Goal: Information Seeking & Learning: Learn about a topic

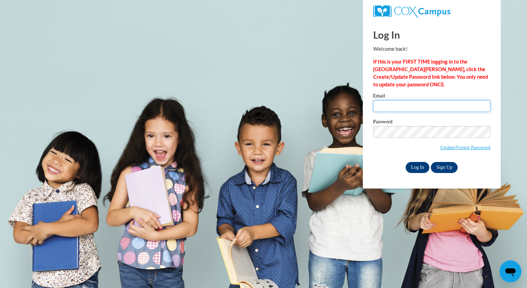
type input "ajones960@ivytech.edu"
click at [413, 164] on input "Log In" at bounding box center [418, 167] width 24 height 11
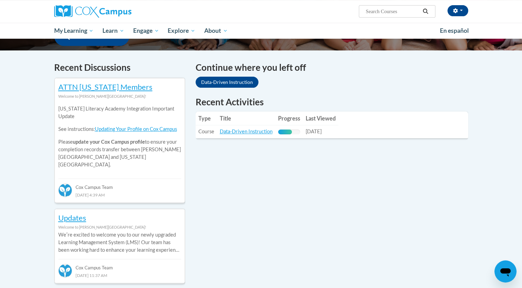
scroll to position [195, 0]
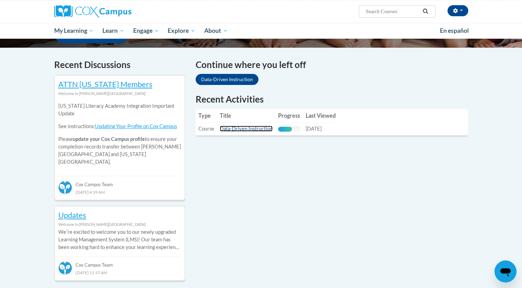
click at [257, 128] on link "Data-Driven Instruction" at bounding box center [246, 129] width 53 height 6
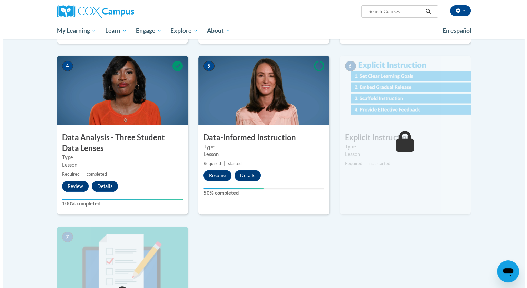
scroll to position [307, 0]
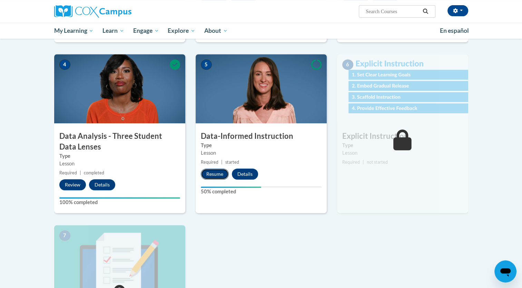
click at [209, 176] on button "Resume" at bounding box center [215, 173] width 28 height 11
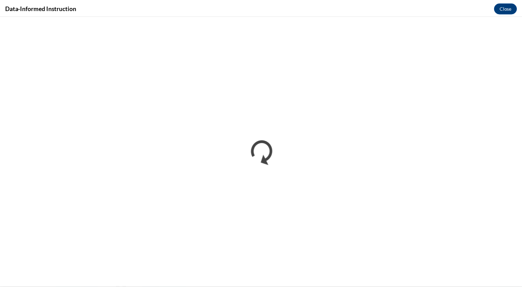
scroll to position [0, 0]
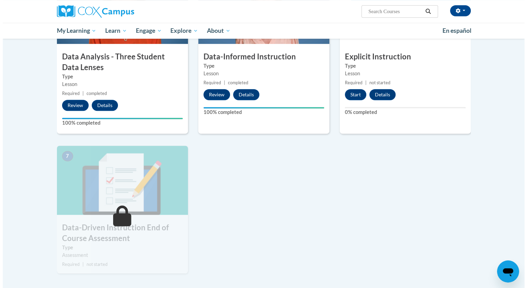
scroll to position [413, 0]
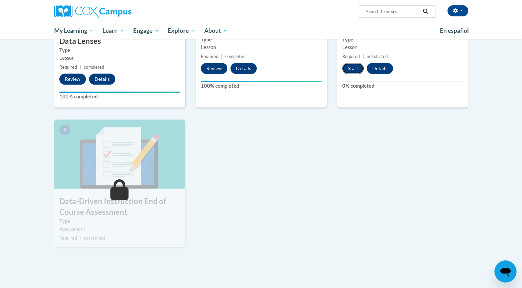
click at [359, 70] on button "Start" at bounding box center [352, 68] width 21 height 11
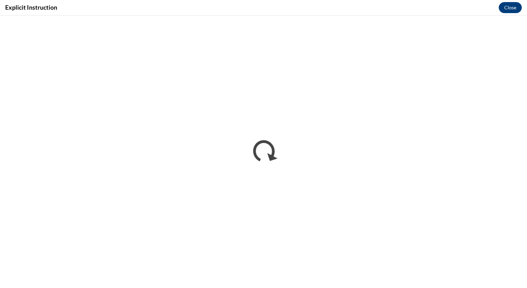
scroll to position [0, 0]
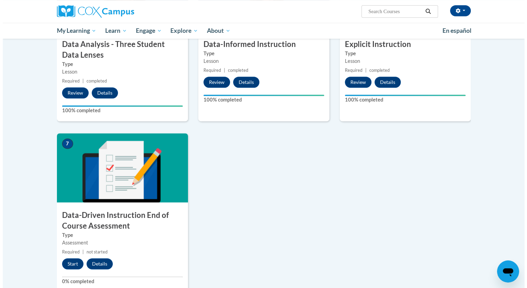
scroll to position [455, 0]
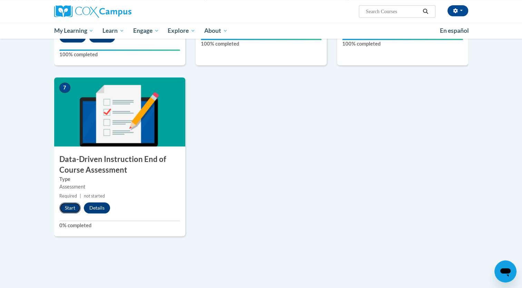
click at [68, 207] on button "Start" at bounding box center [69, 207] width 21 height 11
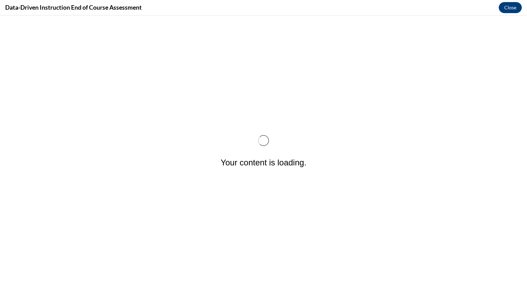
scroll to position [0, 0]
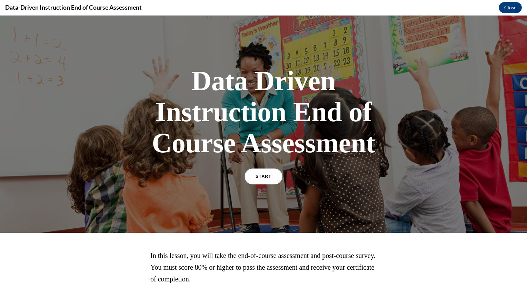
drag, startPoint x: 68, startPoint y: 223, endPoint x: 259, endPoint y: 177, distance: 197.2
click at [259, 177] on span "START" at bounding box center [264, 176] width 16 height 5
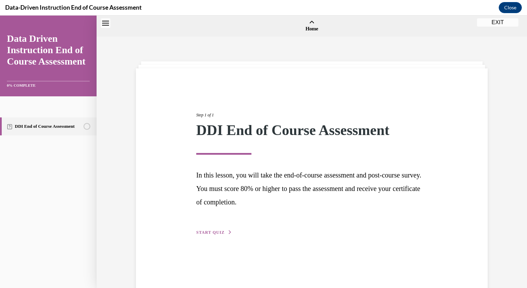
scroll to position [21, 0]
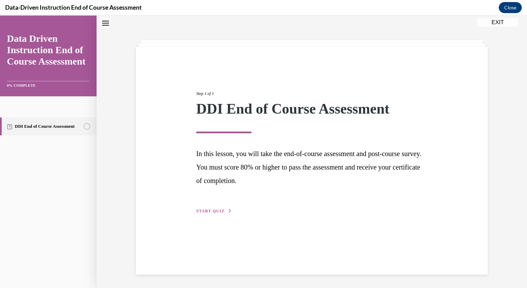
click at [217, 210] on span "START QUIZ" at bounding box center [210, 210] width 28 height 5
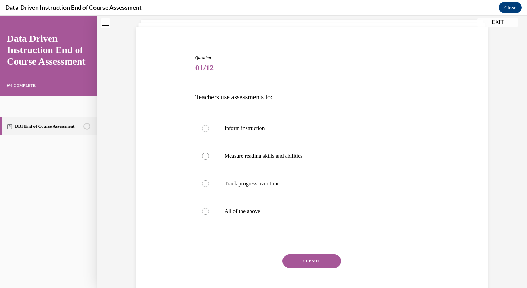
scroll to position [45, 0]
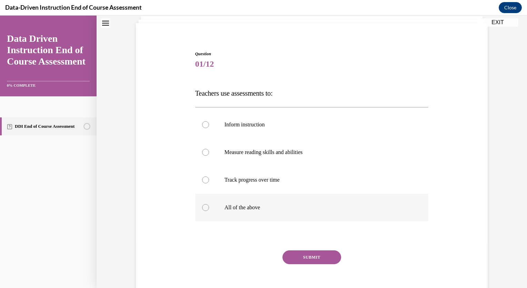
click at [244, 208] on p "All of the above" at bounding box center [318, 207] width 187 height 7
click at [209, 208] on input "All of the above" at bounding box center [205, 207] width 7 height 7
radio input "true"
click at [303, 263] on button "SUBMIT" at bounding box center [312, 257] width 59 height 14
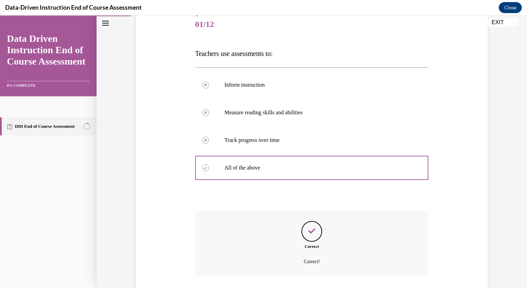
scroll to position [134, 0]
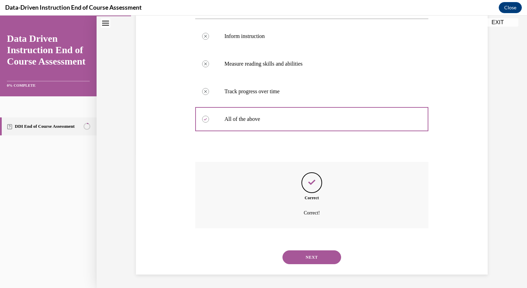
click at [315, 252] on button "NEXT" at bounding box center [312, 257] width 59 height 14
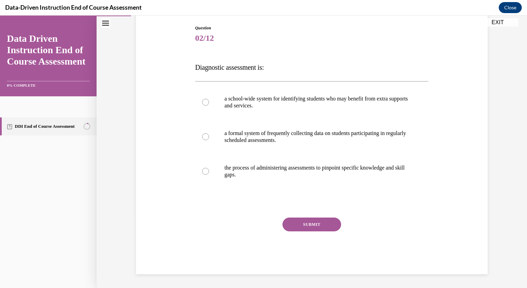
scroll to position [71, 0]
click at [325, 98] on p "a school-wide system for identifying students who may benefit from extra suppor…" at bounding box center [318, 103] width 187 height 14
click at [209, 99] on input "a school-wide system for identifying students who may benefit from extra suppor…" at bounding box center [205, 102] width 7 height 7
radio input "true"
click at [308, 225] on button "SUBMIT" at bounding box center [312, 225] width 59 height 14
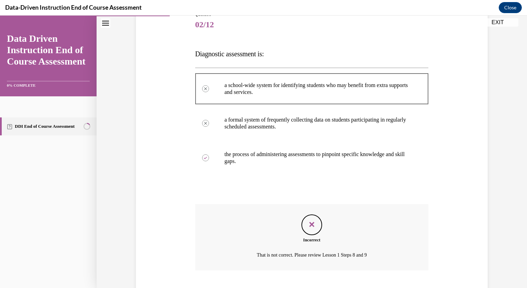
scroll to position [127, 0]
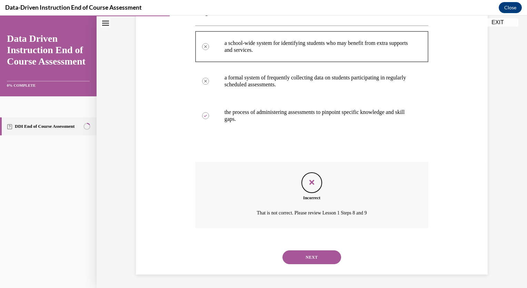
click at [320, 253] on button "NEXT" at bounding box center [312, 257] width 59 height 14
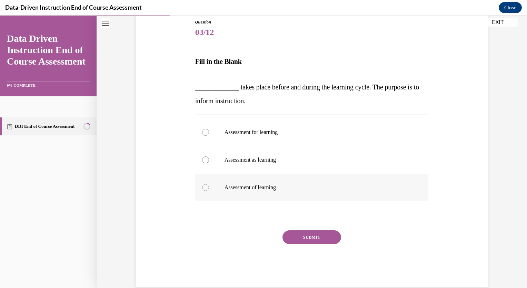
click at [284, 186] on p "Assessment of learning" at bounding box center [318, 187] width 187 height 7
click at [209, 186] on input "Assessment of learning" at bounding box center [205, 187] width 7 height 7
radio input "true"
click at [298, 236] on button "SUBMIT" at bounding box center [312, 237] width 59 height 14
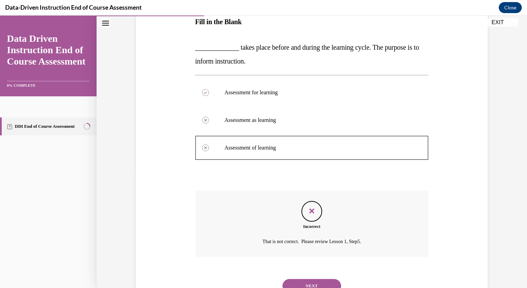
scroll to position [145, 0]
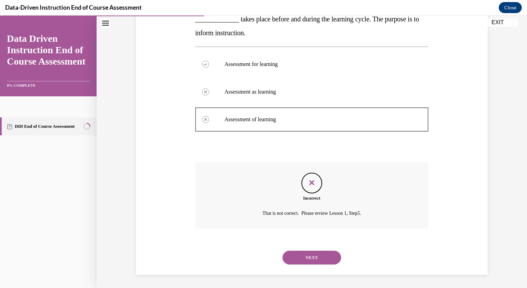
click at [305, 257] on button "NEXT" at bounding box center [312, 257] width 59 height 14
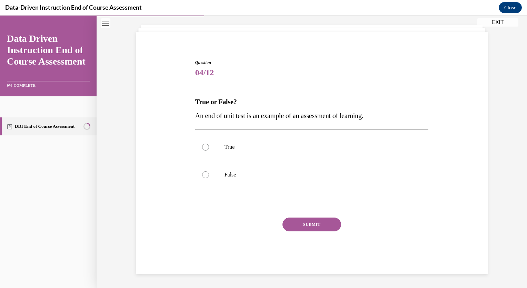
scroll to position [36, 0]
click at [219, 146] on label "True" at bounding box center [312, 148] width 234 height 28
click at [209, 146] on input "True" at bounding box center [205, 147] width 7 height 7
radio input "true"
click at [310, 216] on div "Question 04/12 True or False? An end of unit test is an example of an assessmen…" at bounding box center [312, 167] width 234 height 215
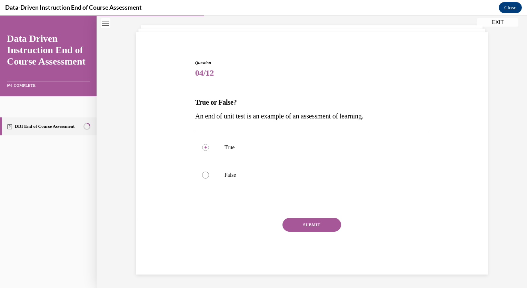
click at [308, 224] on button "SUBMIT" at bounding box center [312, 225] width 59 height 14
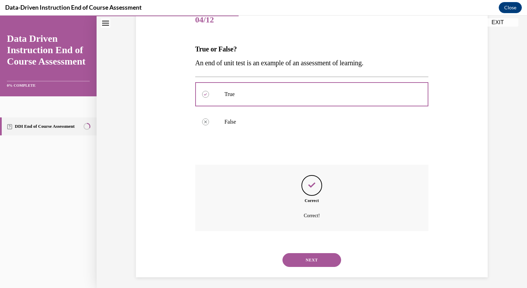
scroll to position [92, 0]
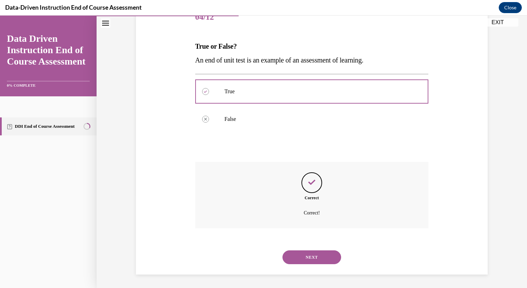
click at [308, 258] on button "NEXT" at bounding box center [312, 257] width 59 height 14
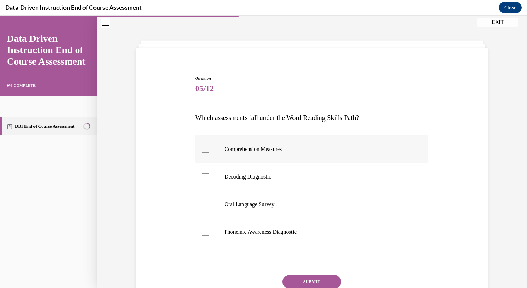
scroll to position [35, 0]
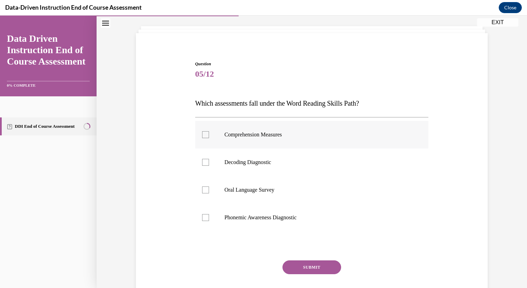
click at [282, 133] on p "Comprehension Measures" at bounding box center [318, 134] width 187 height 7
click at [209, 133] on input "Comprehension Measures" at bounding box center [205, 134] width 7 height 7
checkbox input "true"
click at [265, 161] on p "Decoding Diagnostic" at bounding box center [318, 162] width 187 height 7
click at [209, 161] on input "Decoding Diagnostic" at bounding box center [205, 162] width 7 height 7
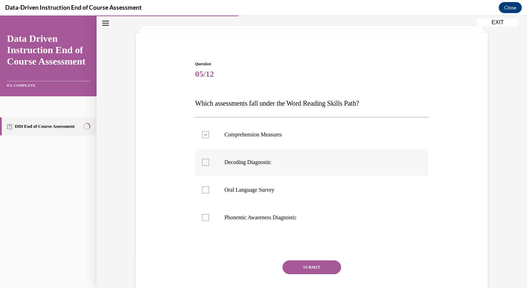
checkbox input "true"
click at [263, 184] on label "Oral Language Survey" at bounding box center [312, 190] width 234 height 28
click at [209, 186] on input "Oral Language Survey" at bounding box center [205, 189] width 7 height 7
checkbox input "true"
click at [262, 216] on p "Phonemic Awareness Diagnostic" at bounding box center [318, 217] width 187 height 7
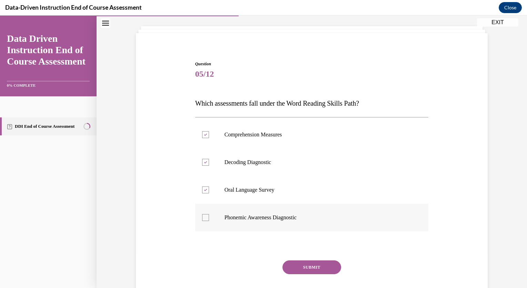
click at [209, 216] on input "Phonemic Awareness Diagnostic" at bounding box center [205, 217] width 7 height 7
checkbox input "true"
click at [307, 267] on button "SUBMIT" at bounding box center [312, 267] width 59 height 14
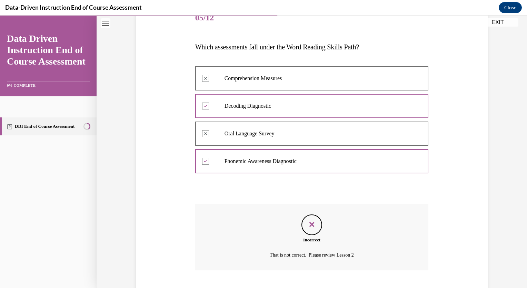
scroll to position [134, 0]
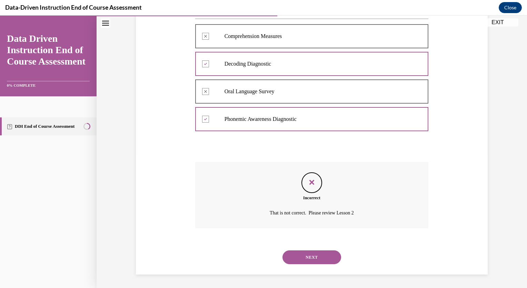
click at [313, 259] on button "NEXT" at bounding box center [312, 257] width 59 height 14
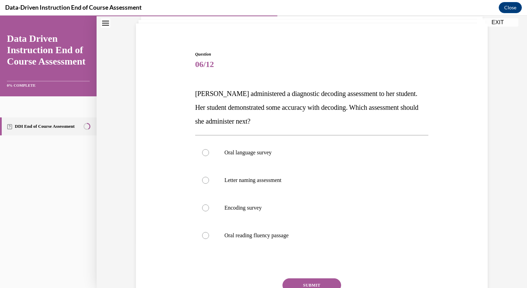
scroll to position [45, 0]
click at [257, 203] on label "Encoding survey" at bounding box center [312, 208] width 234 height 28
click at [209, 204] on input "Encoding survey" at bounding box center [205, 207] width 7 height 7
radio input "true"
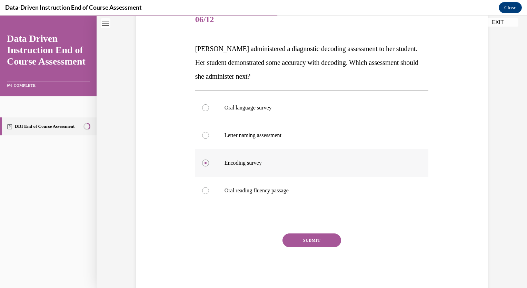
scroll to position [90, 0]
click at [311, 238] on button "SUBMIT" at bounding box center [312, 240] width 59 height 14
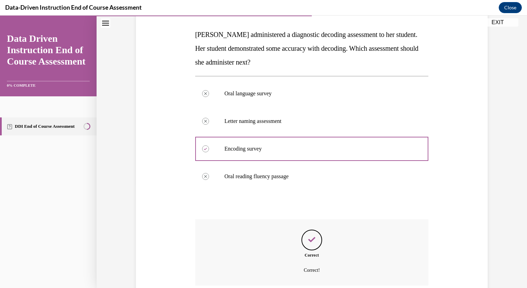
scroll to position [161, 0]
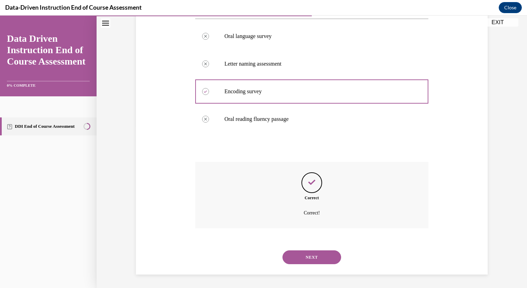
click at [315, 249] on div "NEXT" at bounding box center [312, 257] width 234 height 28
click at [313, 255] on button "NEXT" at bounding box center [312, 257] width 59 height 14
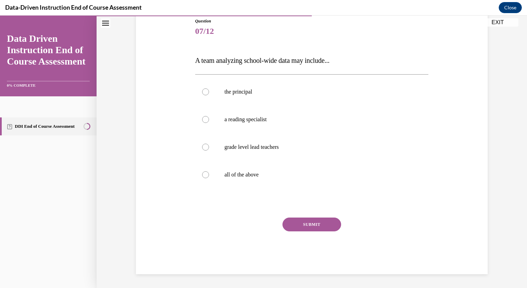
scroll to position [77, 0]
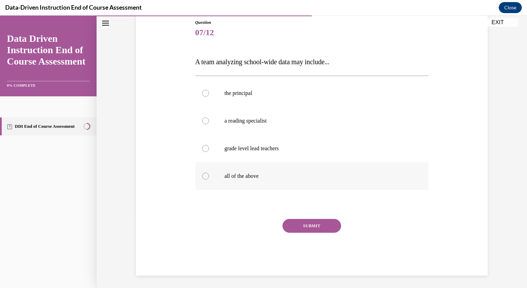
click at [257, 170] on label "all of the above" at bounding box center [312, 176] width 234 height 28
click at [209, 173] on input "all of the above" at bounding box center [205, 176] width 7 height 7
radio input "true"
click at [302, 223] on button "SUBMIT" at bounding box center [312, 226] width 59 height 14
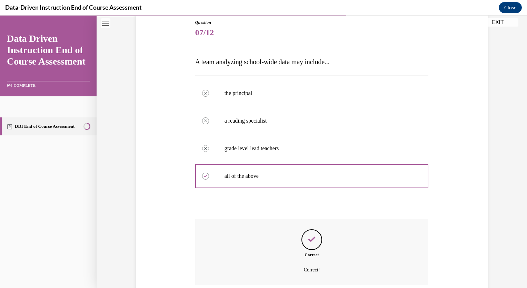
scroll to position [134, 0]
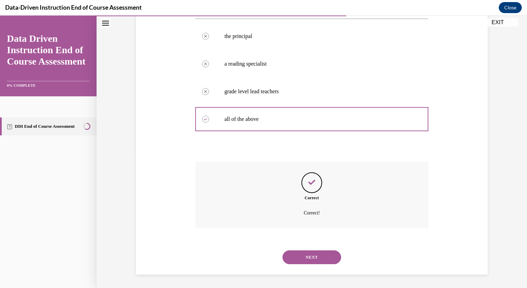
click at [317, 254] on button "NEXT" at bounding box center [312, 257] width 59 height 14
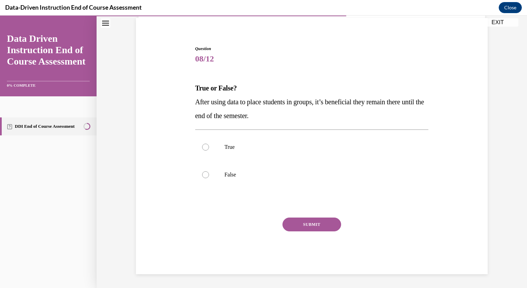
scroll to position [50, 0]
click at [224, 170] on label "False" at bounding box center [312, 175] width 234 height 28
click at [209, 171] on input "False" at bounding box center [205, 174] width 7 height 7
radio input "true"
click at [300, 224] on button "SUBMIT" at bounding box center [312, 225] width 59 height 14
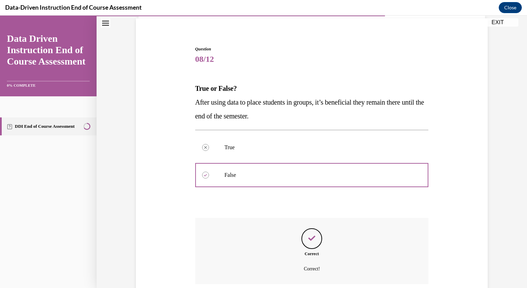
scroll to position [106, 0]
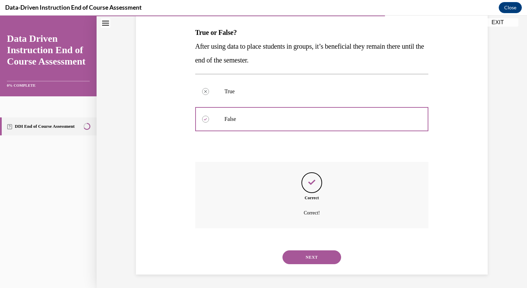
click at [306, 256] on button "NEXT" at bounding box center [312, 257] width 59 height 14
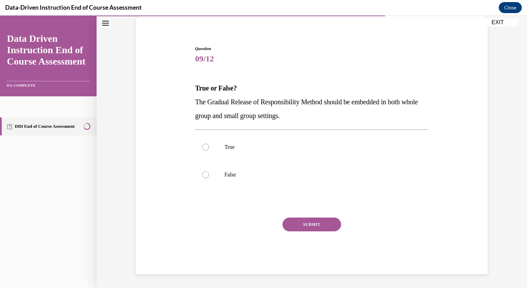
scroll to position [50, 0]
click at [234, 150] on label "True" at bounding box center [312, 148] width 234 height 28
click at [209, 150] on input "True" at bounding box center [205, 147] width 7 height 7
radio input "true"
click at [305, 223] on button "SUBMIT" at bounding box center [312, 225] width 59 height 14
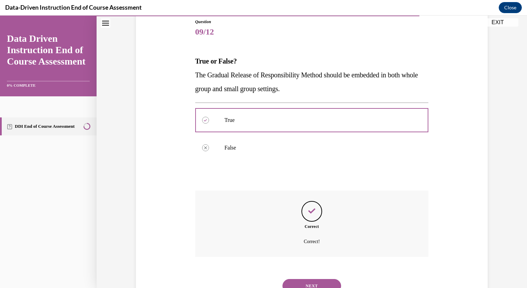
scroll to position [106, 0]
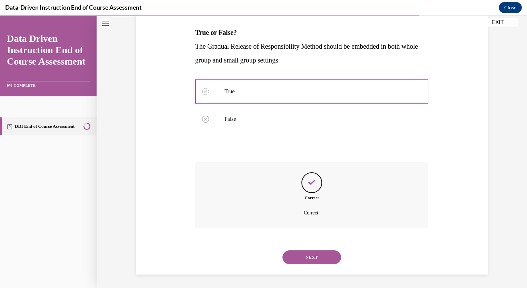
click at [308, 256] on button "NEXT" at bounding box center [312, 257] width 59 height 14
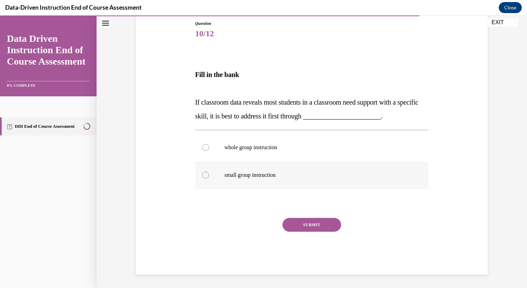
click at [262, 180] on label "small group instruction" at bounding box center [312, 175] width 234 height 28
click at [209, 178] on input "small group instruction" at bounding box center [205, 174] width 7 height 7
radio input "true"
click at [316, 220] on button "SUBMIT" at bounding box center [312, 225] width 59 height 14
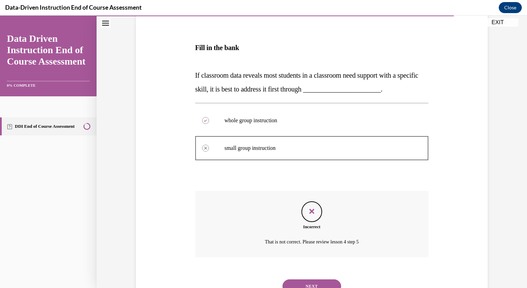
scroll to position [131, 0]
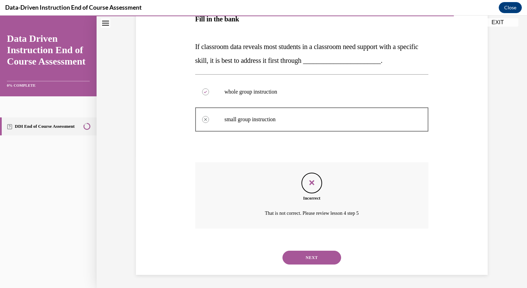
click at [300, 263] on button "NEXT" at bounding box center [312, 257] width 59 height 14
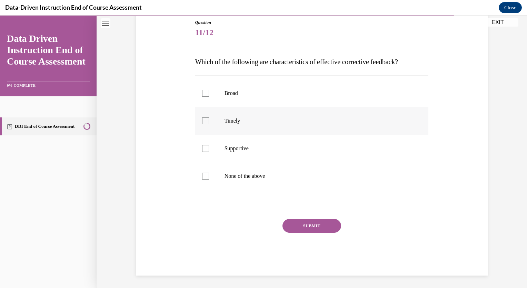
click at [202, 122] on div at bounding box center [205, 120] width 7 height 7
click at [202, 122] on input "Timely" at bounding box center [205, 120] width 7 height 7
checkbox input "true"
click at [209, 150] on label "Supportive" at bounding box center [312, 149] width 234 height 28
click at [209, 150] on input "Supportive" at bounding box center [205, 148] width 7 height 7
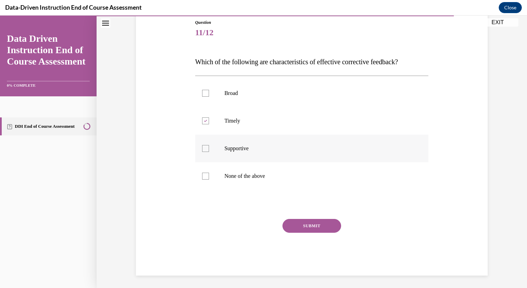
checkbox input "true"
click at [312, 223] on button "SUBMIT" at bounding box center [312, 226] width 59 height 14
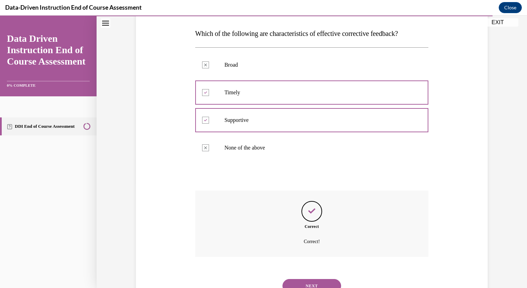
scroll to position [134, 0]
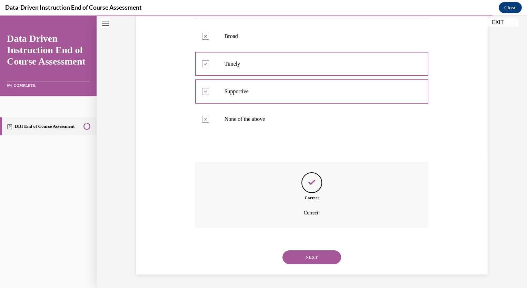
click at [307, 259] on button "NEXT" at bounding box center [312, 257] width 59 height 14
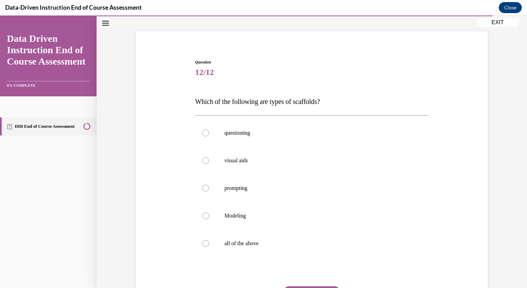
scroll to position [42, 0]
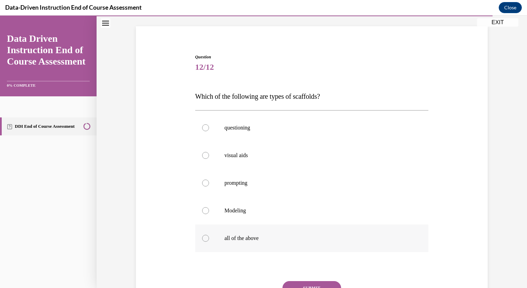
click at [267, 241] on p "all of the above" at bounding box center [318, 238] width 187 height 7
click at [209, 241] on input "all of the above" at bounding box center [205, 238] width 7 height 7
radio input "true"
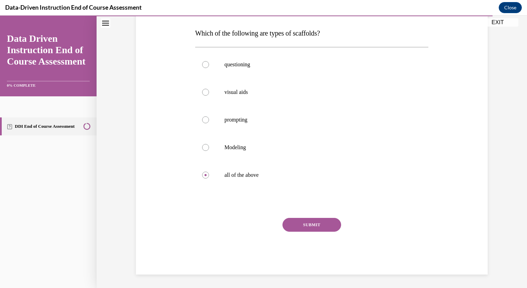
click at [297, 224] on button "SUBMIT" at bounding box center [312, 225] width 59 height 14
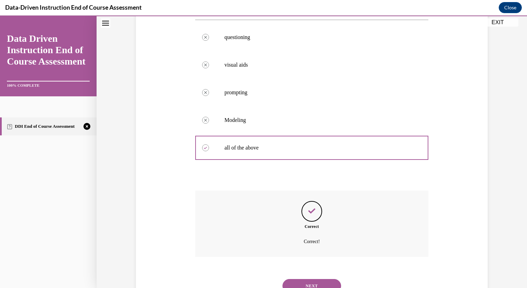
scroll to position [161, 0]
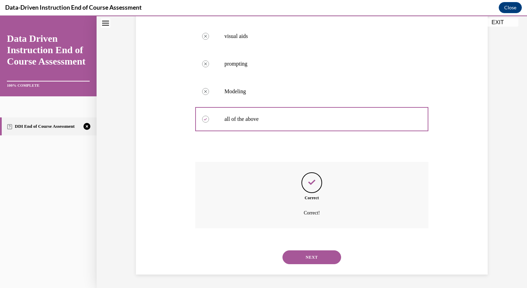
click at [308, 257] on button "NEXT" at bounding box center [312, 257] width 59 height 14
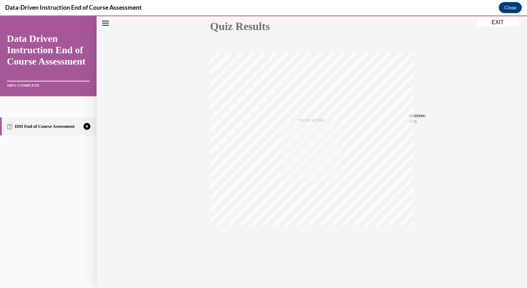
scroll to position [81, 0]
click at [311, 244] on icon "button" at bounding box center [312, 246] width 24 height 8
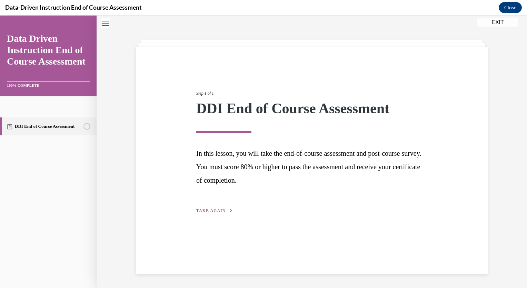
click at [210, 206] on div "Step 1 of 1 DDI End of Course Assessment In this lesson, you will take the end-…" at bounding box center [312, 144] width 242 height 140
click at [208, 211] on span "TAKE AGAIN" at bounding box center [210, 210] width 29 height 5
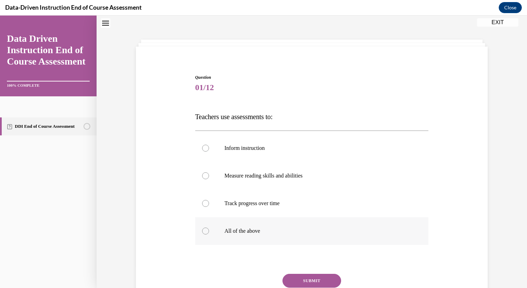
click at [228, 231] on p "All of the above" at bounding box center [318, 230] width 187 height 7
click at [209, 231] on input "All of the above" at bounding box center [205, 230] width 7 height 7
radio input "true"
click at [321, 281] on button "SUBMIT" at bounding box center [312, 281] width 59 height 14
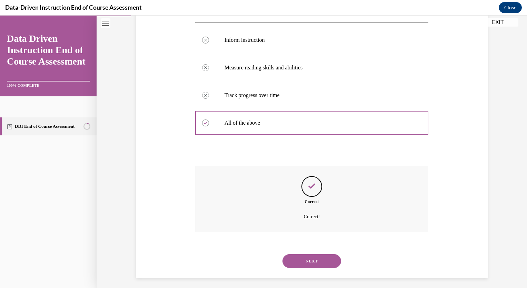
scroll to position [134, 0]
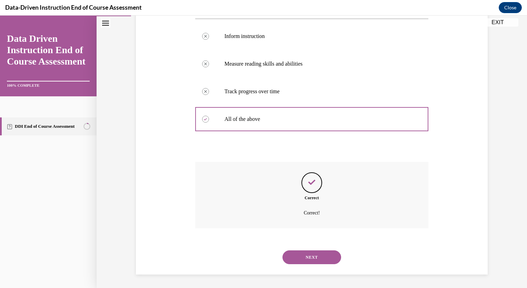
click at [311, 257] on button "NEXT" at bounding box center [312, 257] width 59 height 14
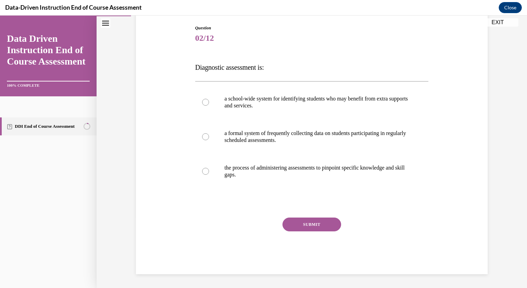
scroll to position [71, 0]
click at [284, 169] on p "the process of administering assessments to pinpoint specific knowledge and ski…" at bounding box center [318, 172] width 187 height 14
click at [209, 169] on input "the process of administering assessments to pinpoint specific knowledge and ski…" at bounding box center [205, 171] width 7 height 7
radio input "true"
click at [307, 221] on button "SUBMIT" at bounding box center [312, 225] width 59 height 14
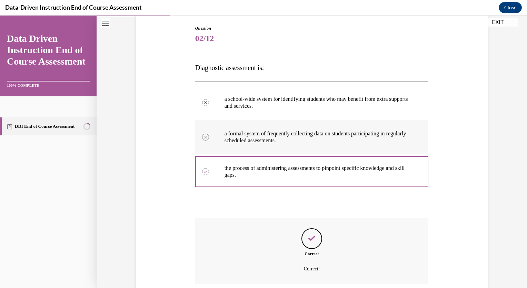
scroll to position [127, 0]
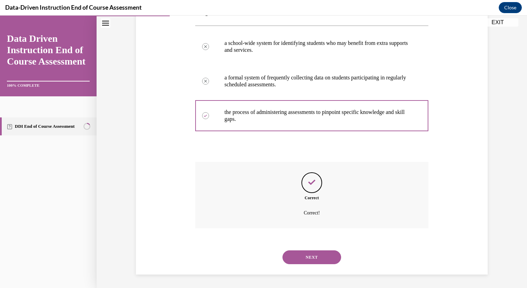
click at [301, 253] on button "NEXT" at bounding box center [312, 257] width 59 height 14
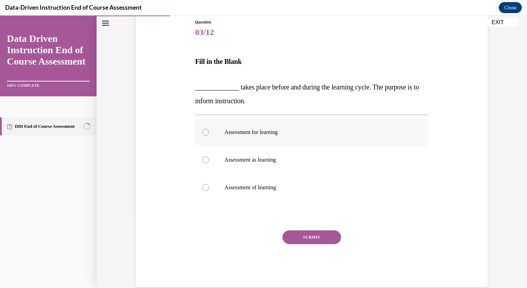
click at [260, 141] on label "Assessment for learning" at bounding box center [312, 132] width 234 height 28
click at [209, 136] on input "Assessment for learning" at bounding box center [205, 132] width 7 height 7
radio input "true"
click at [309, 237] on button "SUBMIT" at bounding box center [312, 237] width 59 height 14
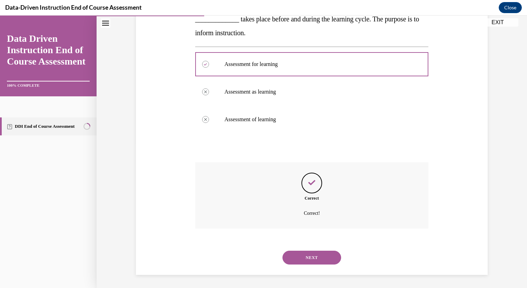
click at [303, 252] on button "NEXT" at bounding box center [312, 257] width 59 height 14
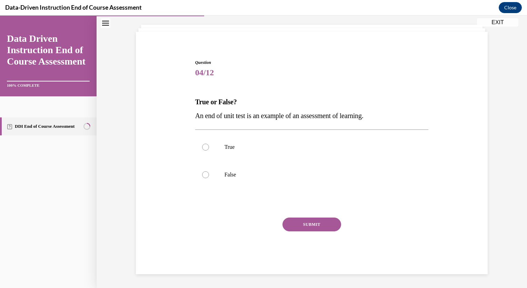
scroll to position [36, 0]
click at [251, 155] on label "True" at bounding box center [312, 148] width 234 height 28
click at [209, 151] on input "True" at bounding box center [205, 147] width 7 height 7
radio input "true"
click at [298, 221] on button "SUBMIT" at bounding box center [312, 225] width 59 height 14
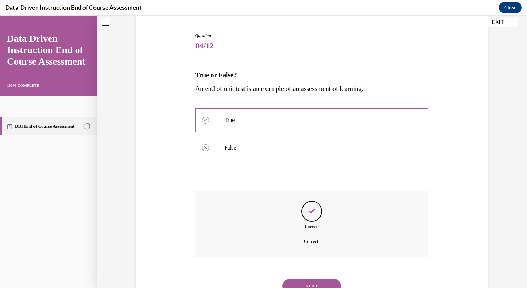
scroll to position [92, 0]
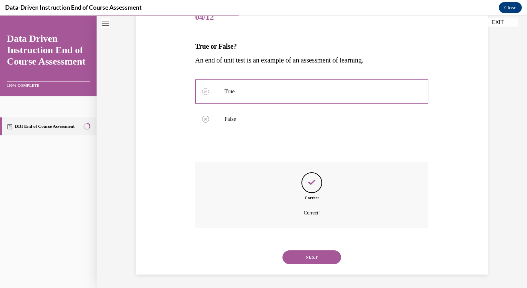
click at [307, 262] on button "NEXT" at bounding box center [312, 257] width 59 height 14
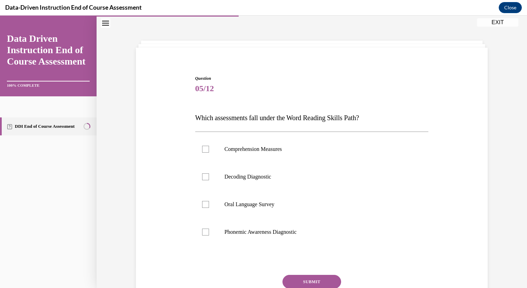
scroll to position [35, 0]
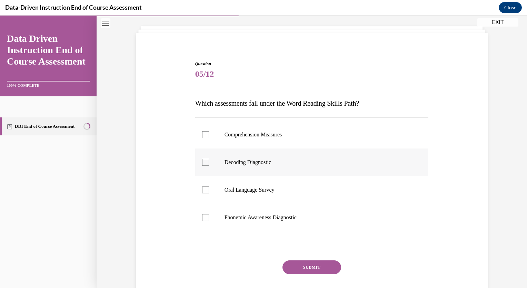
click at [249, 160] on p "Decoding Diagnostic" at bounding box center [318, 162] width 187 height 7
click at [209, 160] on input "Decoding Diagnostic" at bounding box center [205, 162] width 7 height 7
checkbox input "true"
click at [255, 216] on p "Phonemic Awareness Diagnostic" at bounding box center [318, 217] width 187 height 7
click at [209, 216] on input "Phonemic Awareness Diagnostic" at bounding box center [205, 217] width 7 height 7
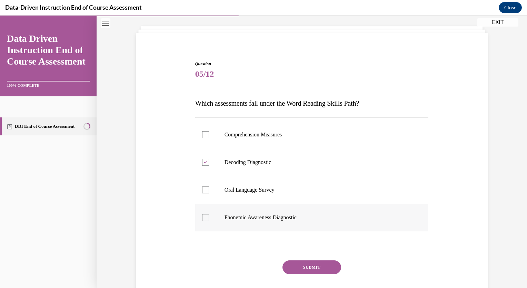
checkbox input "true"
click at [309, 264] on button "SUBMIT" at bounding box center [312, 267] width 59 height 14
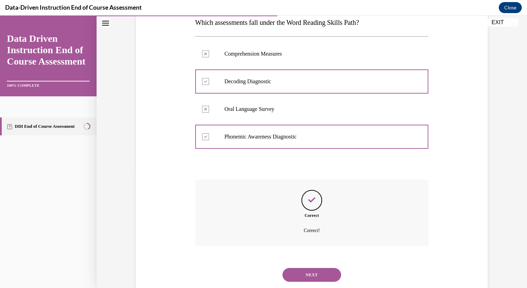
scroll to position [134, 0]
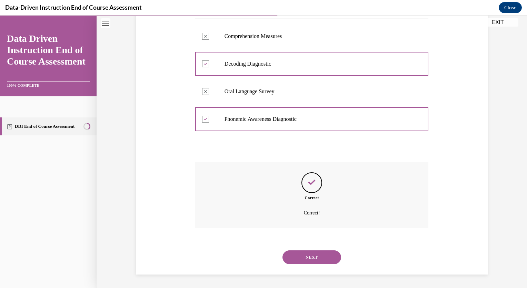
click at [317, 258] on button "NEXT" at bounding box center [312, 257] width 59 height 14
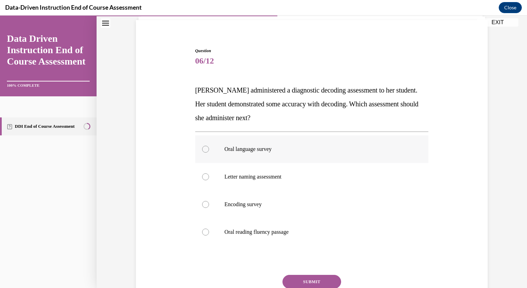
scroll to position [49, 0]
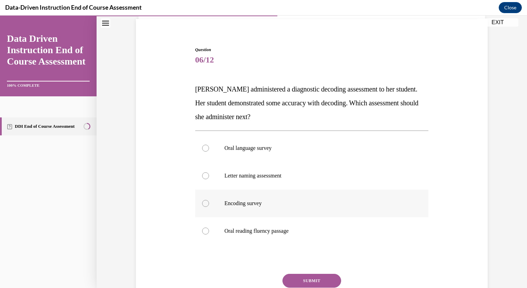
click at [292, 205] on p "Encoding survey" at bounding box center [318, 203] width 187 height 7
click at [209, 205] on input "Encoding survey" at bounding box center [205, 203] width 7 height 7
radio input "true"
click at [308, 279] on button "SUBMIT" at bounding box center [312, 281] width 59 height 14
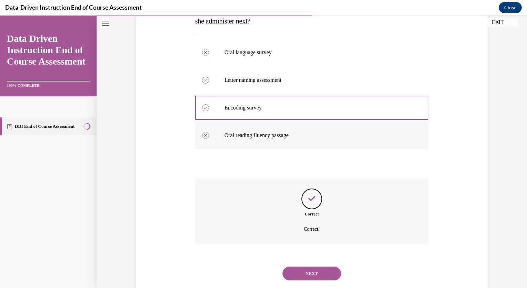
scroll to position [161, 0]
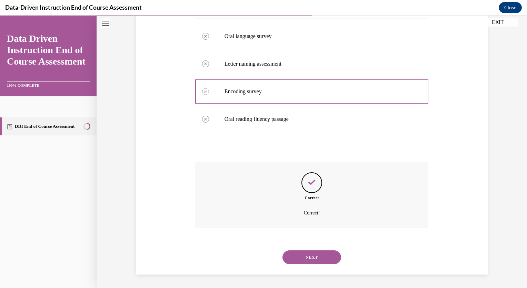
click at [313, 259] on button "NEXT" at bounding box center [312, 257] width 59 height 14
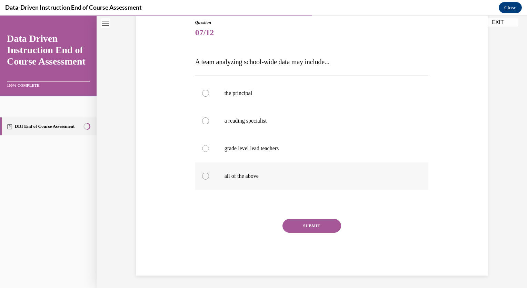
click at [252, 172] on label "all of the above" at bounding box center [312, 176] width 234 height 28
click at [209, 173] on input "all of the above" at bounding box center [205, 176] width 7 height 7
radio input "true"
click at [298, 226] on button "SUBMIT" at bounding box center [312, 226] width 59 height 14
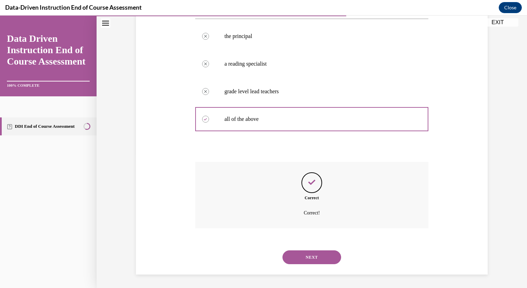
click at [306, 256] on button "NEXT" at bounding box center [312, 257] width 59 height 14
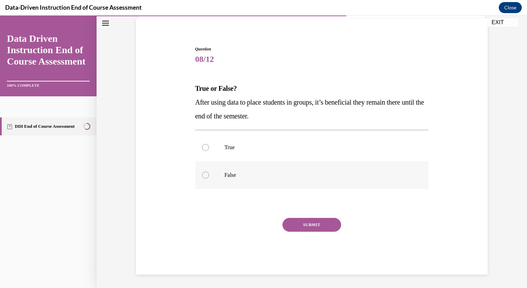
click at [236, 173] on p "False" at bounding box center [318, 174] width 187 height 7
click at [209, 173] on input "False" at bounding box center [205, 174] width 7 height 7
radio input "true"
click at [317, 226] on button "SUBMIT" at bounding box center [312, 225] width 59 height 14
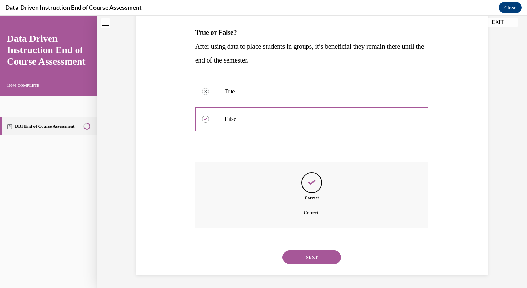
click at [302, 259] on button "NEXT" at bounding box center [312, 257] width 59 height 14
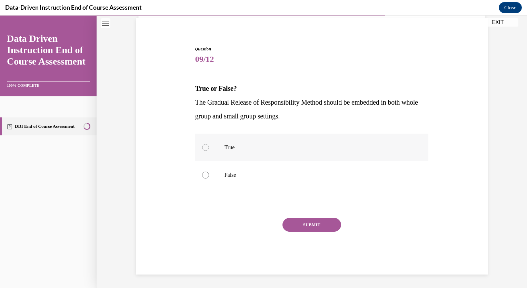
click at [242, 152] on label "True" at bounding box center [312, 148] width 234 height 28
click at [209, 151] on input "True" at bounding box center [205, 147] width 7 height 7
radio input "true"
click at [301, 217] on div "Question 09/12 True or False? The Gradual Release of Responsibility Method shou…" at bounding box center [312, 160] width 234 height 228
click at [301, 224] on button "SUBMIT" at bounding box center [312, 225] width 59 height 14
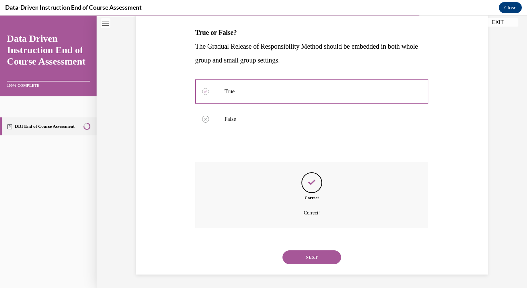
click at [301, 258] on button "NEXT" at bounding box center [312, 257] width 59 height 14
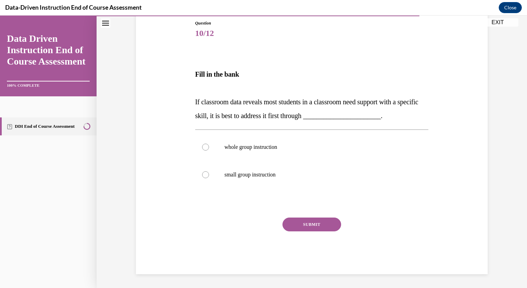
scroll to position [76, 0]
click at [283, 136] on label "whole group instruction" at bounding box center [312, 148] width 234 height 28
click at [209, 144] on input "whole group instruction" at bounding box center [205, 147] width 7 height 7
radio input "true"
click at [313, 226] on button "SUBMIT" at bounding box center [312, 225] width 59 height 14
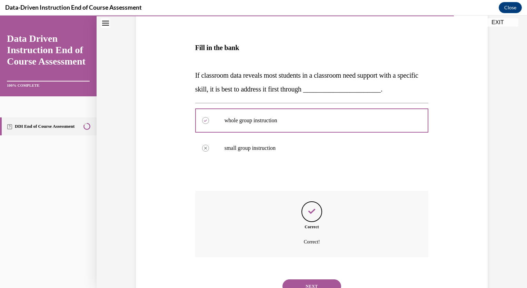
scroll to position [131, 0]
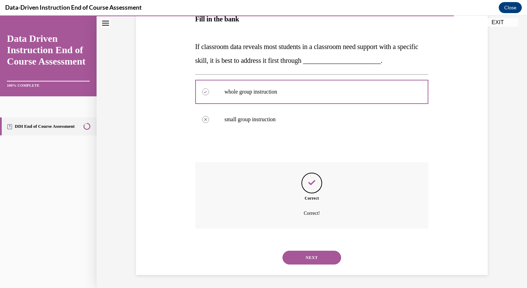
click at [306, 262] on button "NEXT" at bounding box center [312, 257] width 59 height 14
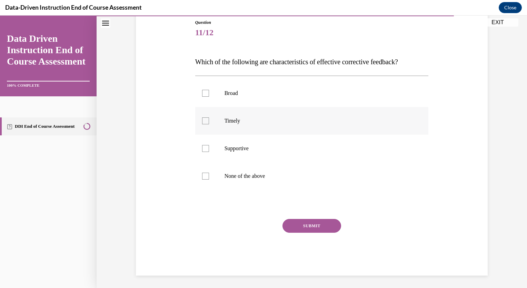
click at [256, 119] on p "Timely" at bounding box center [318, 120] width 187 height 7
click at [209, 119] on input "Timely" at bounding box center [205, 120] width 7 height 7
checkbox input "true"
click at [250, 158] on label "Supportive" at bounding box center [312, 149] width 234 height 28
click at [209, 152] on input "Supportive" at bounding box center [205, 148] width 7 height 7
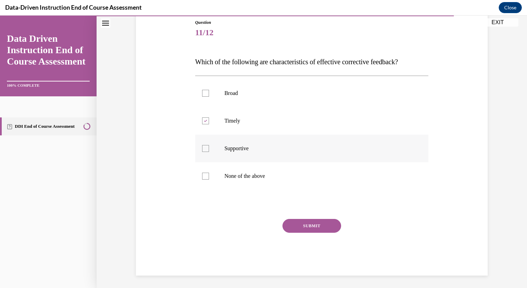
checkbox input "true"
click at [298, 227] on button "SUBMIT" at bounding box center [312, 226] width 59 height 14
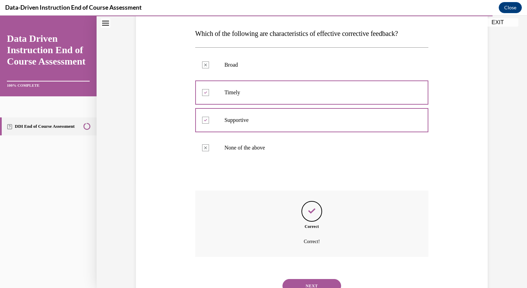
scroll to position [134, 0]
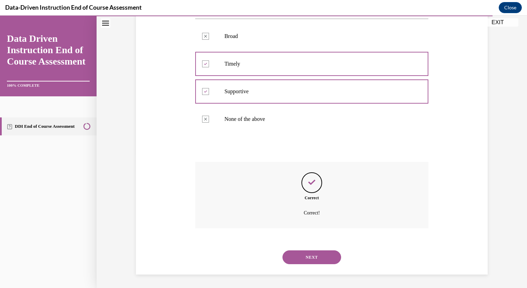
click at [310, 264] on button "NEXT" at bounding box center [312, 257] width 59 height 14
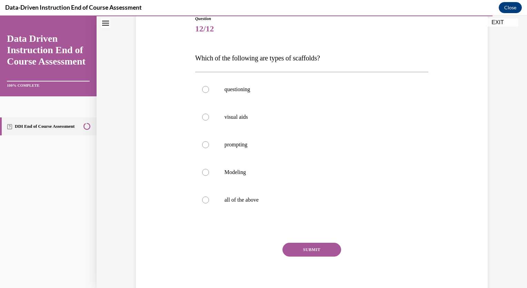
scroll to position [82, 0]
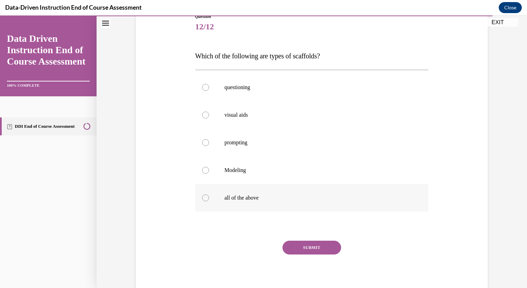
click at [264, 193] on label "all of the above" at bounding box center [312, 198] width 234 height 28
click at [209, 194] on input "all of the above" at bounding box center [205, 197] width 7 height 7
radio input "true"
click at [316, 247] on button "SUBMIT" at bounding box center [312, 247] width 59 height 14
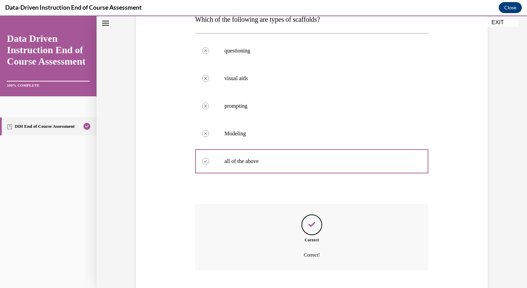
scroll to position [161, 0]
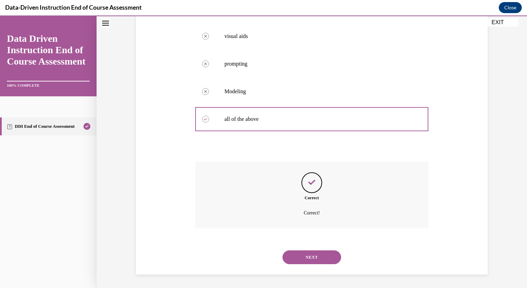
click at [312, 255] on button "NEXT" at bounding box center [312, 257] width 59 height 14
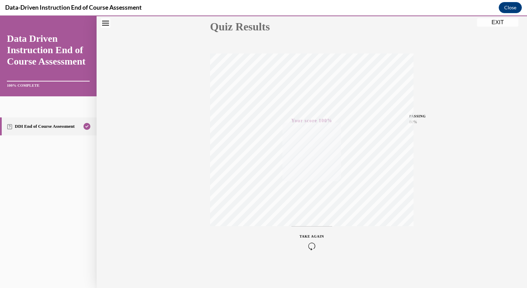
click at [493, 24] on button "EXIT" at bounding box center [497, 22] width 41 height 8
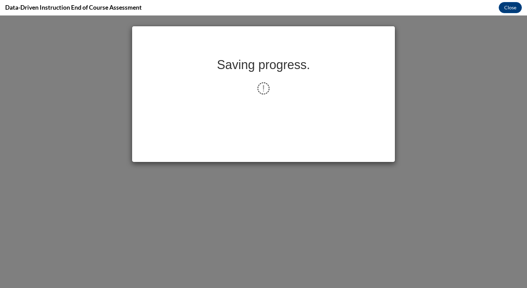
scroll to position [0, 0]
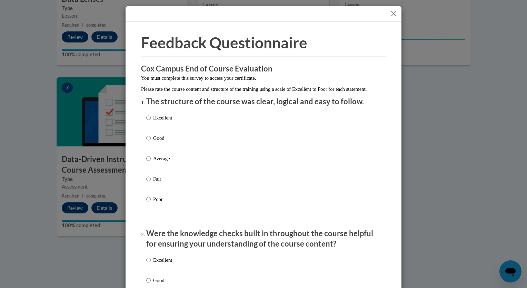
click at [148, 146] on label "Good" at bounding box center [159, 143] width 26 height 19
click at [148, 142] on input "Good" at bounding box center [148, 138] width 4 height 8
radio input "true"
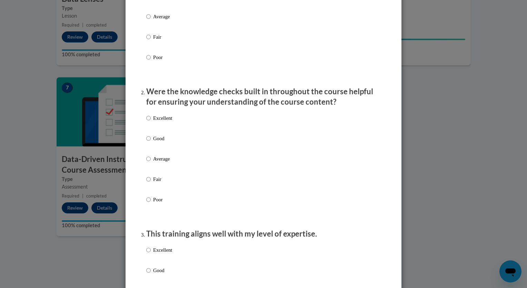
scroll to position [142, 0]
